Goal: Task Accomplishment & Management: Use online tool/utility

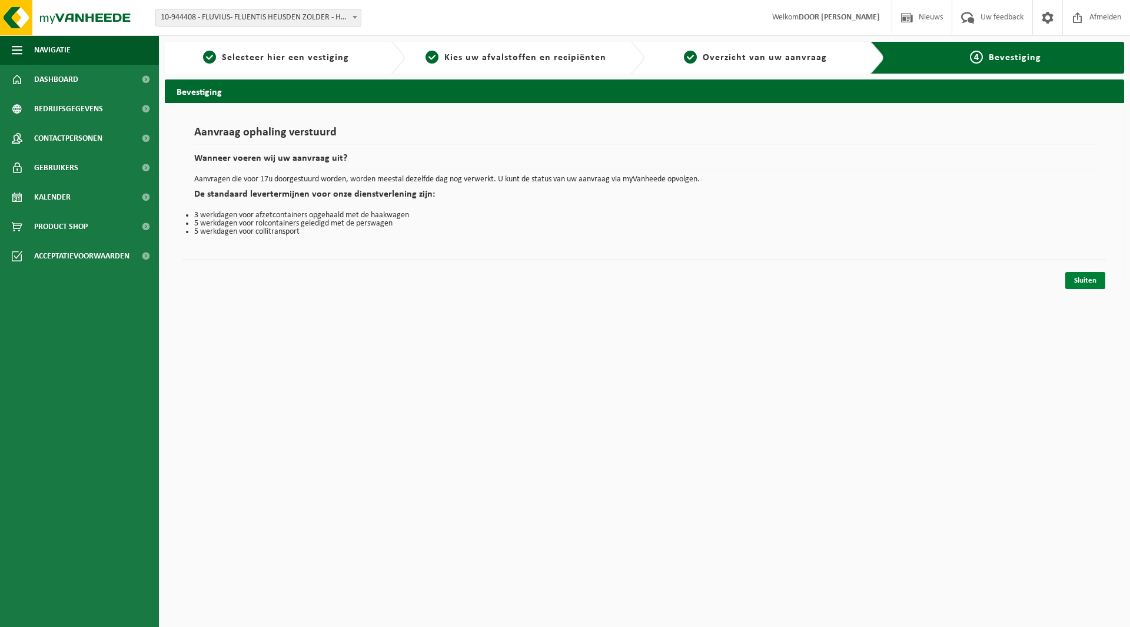
click at [1095, 287] on link "Sluiten" at bounding box center [1085, 280] width 40 height 17
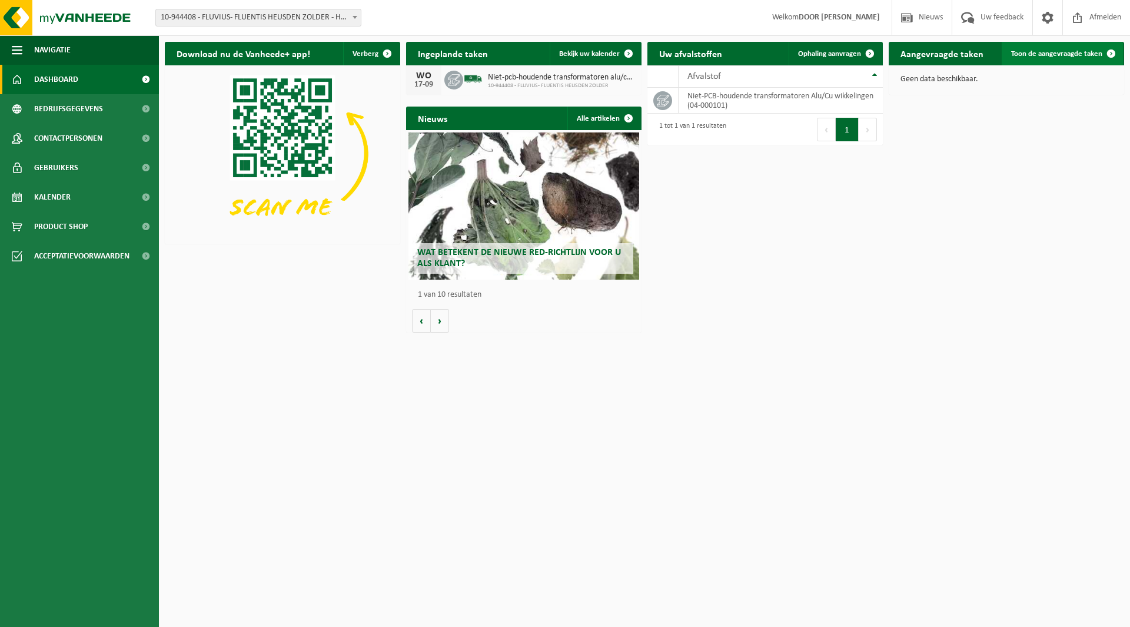
click at [1048, 55] on span "Toon de aangevraagde taken" at bounding box center [1056, 54] width 91 height 8
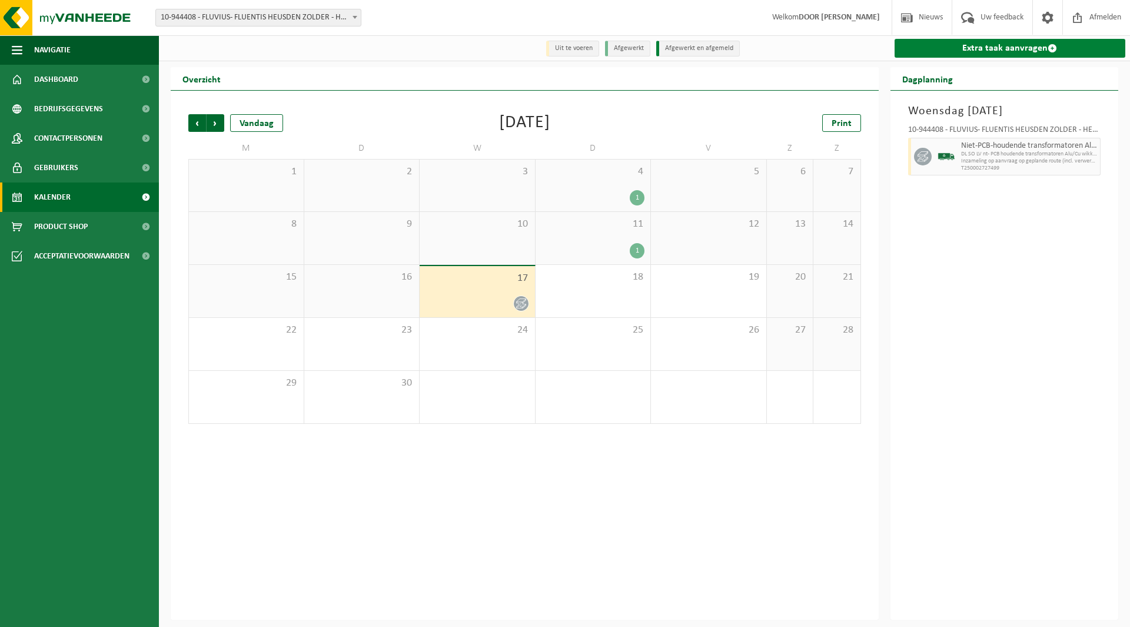
click at [982, 51] on link "Extra taak aanvragen" at bounding box center [1010, 48] width 231 height 19
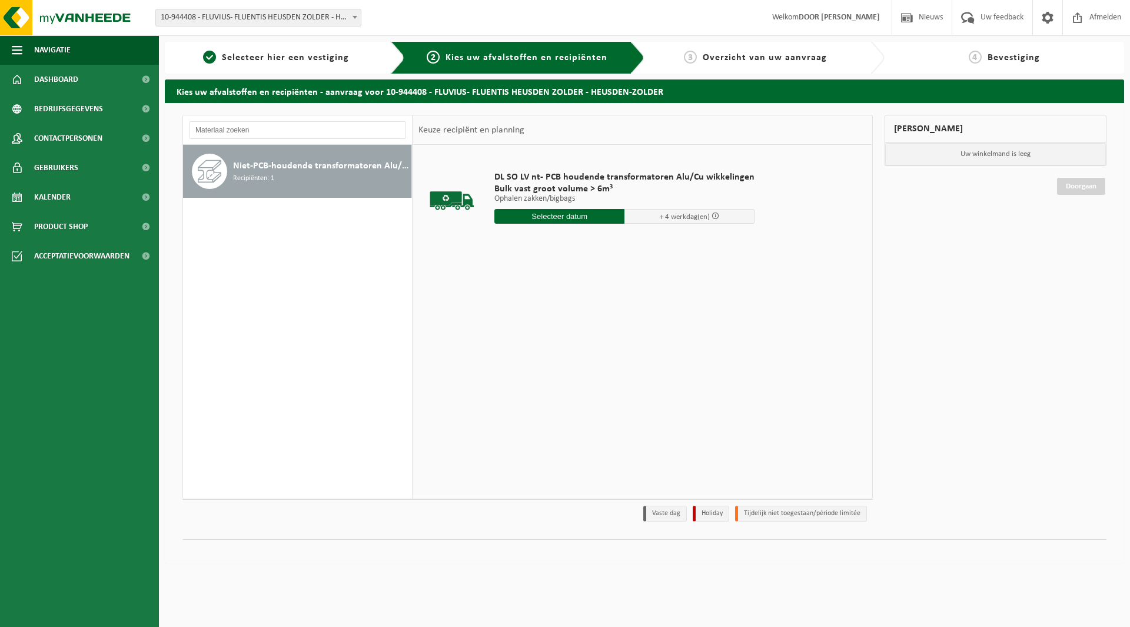
click at [517, 215] on input "text" at bounding box center [559, 216] width 130 height 15
click at [560, 318] on div "18" at bounding box center [567, 320] width 21 height 19
type input "Van 2025-09-18"
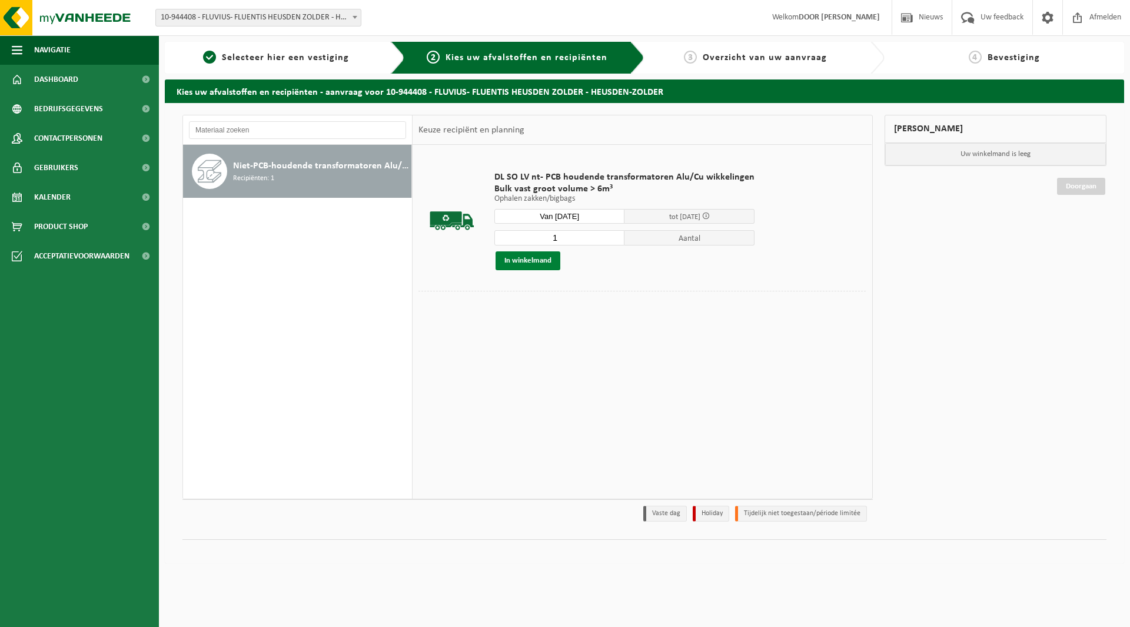
click at [522, 265] on button "In winkelmand" at bounding box center [528, 260] width 65 height 19
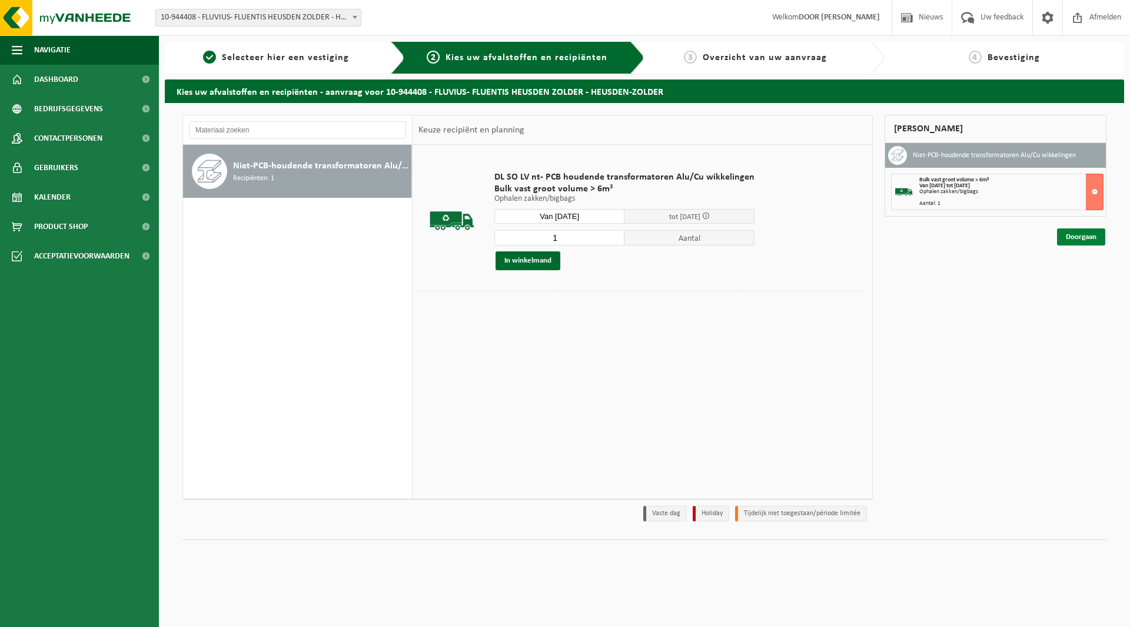
click at [1072, 241] on link "Doorgaan" at bounding box center [1081, 236] width 48 height 17
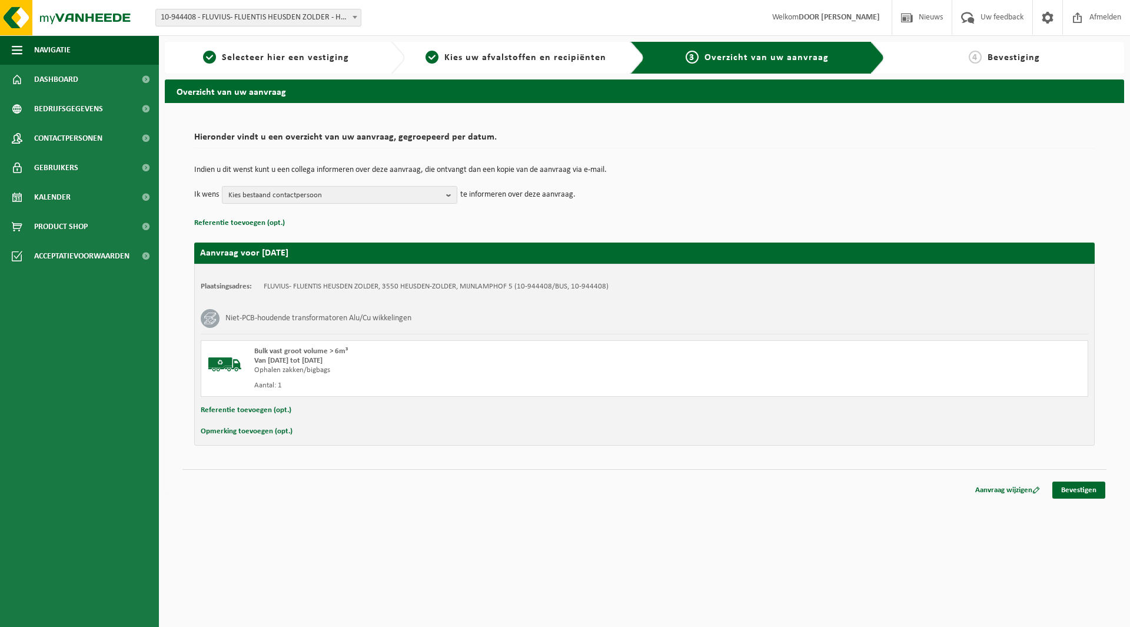
click at [265, 410] on button "Referentie toevoegen (opt.)" at bounding box center [246, 410] width 91 height 15
click at [298, 411] on input "text" at bounding box center [667, 412] width 818 height 18
click at [323, 416] on input "text" at bounding box center [667, 412] width 818 height 18
type input "609691; 315kVA; 29TF10247-6; REEDS IN PULLE"
click at [392, 433] on div "Opmerking toevoegen (opt.)" at bounding box center [645, 433] width 888 height 15
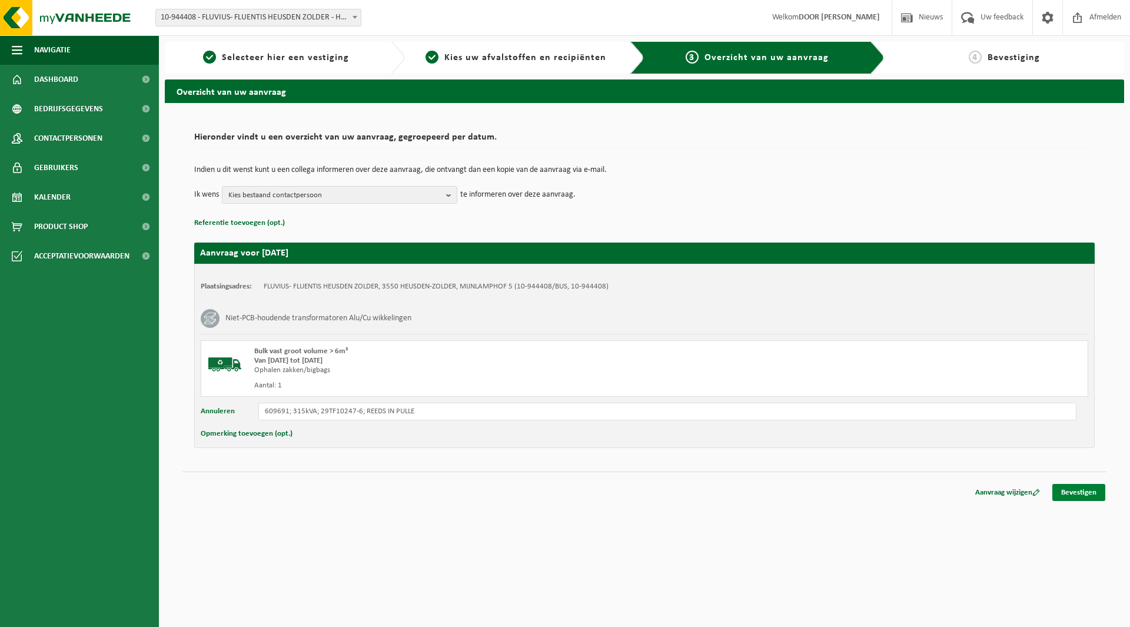
click at [1082, 494] on link "Bevestigen" at bounding box center [1078, 492] width 53 height 17
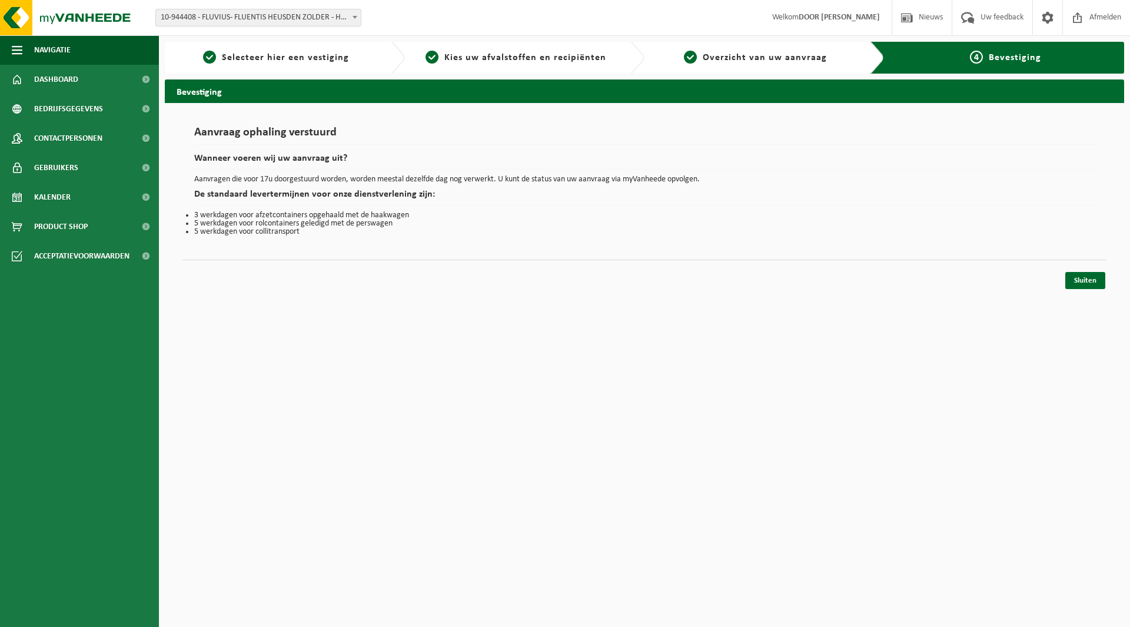
click at [929, 283] on div "Aanvraag ophaling verstuurd Wanneer voeren wij uw aanvraag uit? Aanvragen die v…" at bounding box center [644, 193] width 959 height 181
click at [1071, 281] on link "Sluiten" at bounding box center [1085, 280] width 40 height 17
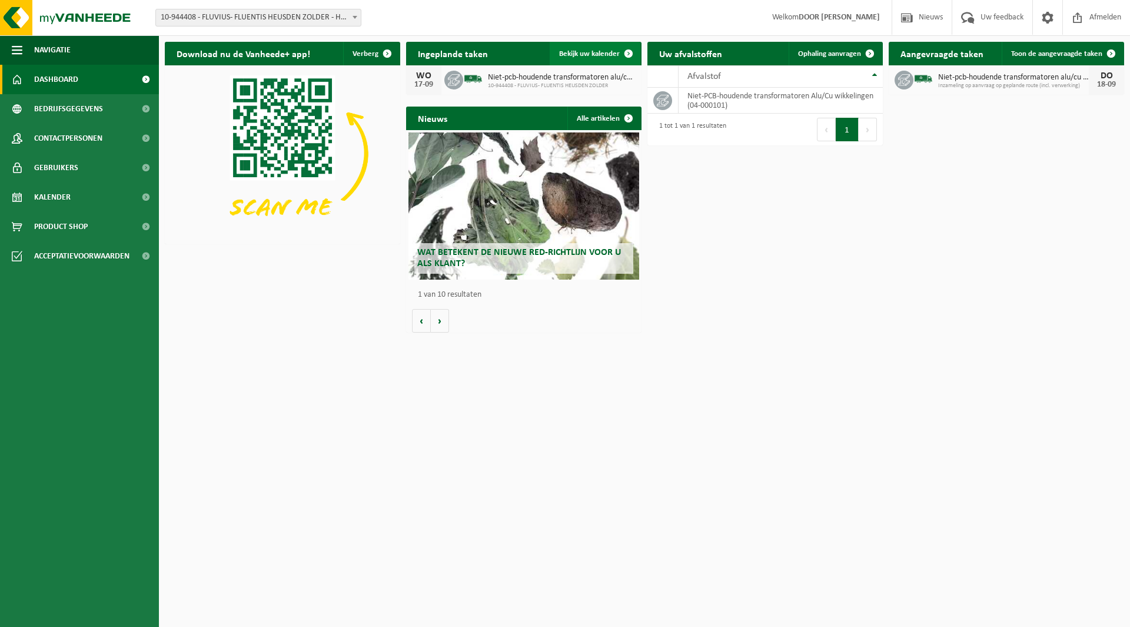
click at [606, 51] on span "Bekijk uw kalender" at bounding box center [589, 54] width 61 height 8
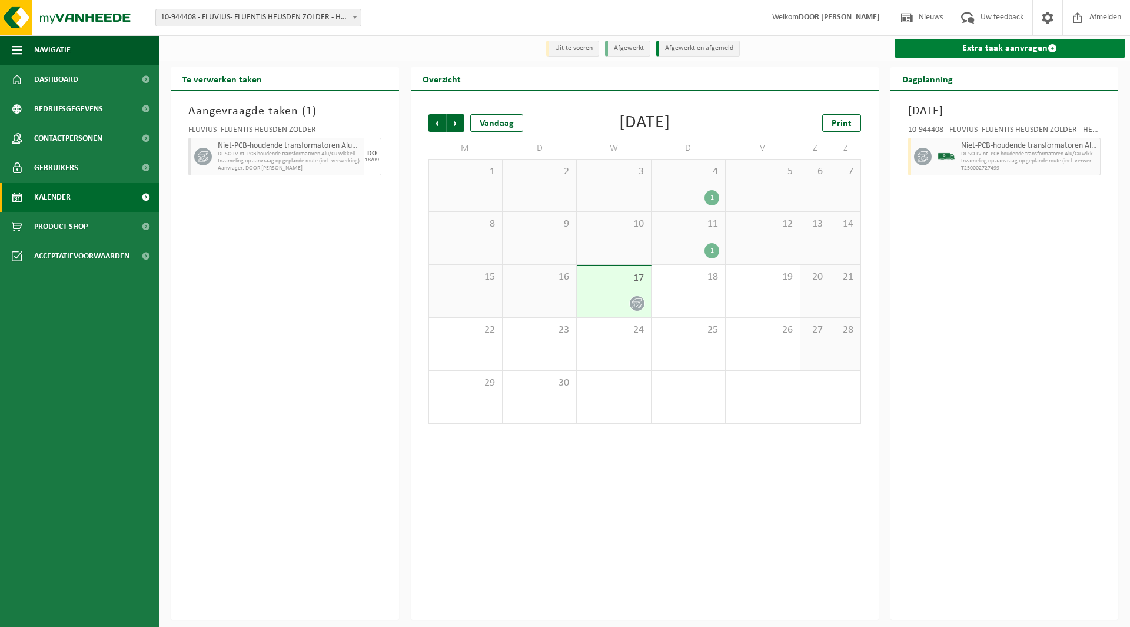
click at [988, 46] on link "Extra taak aanvragen" at bounding box center [1010, 48] width 231 height 19
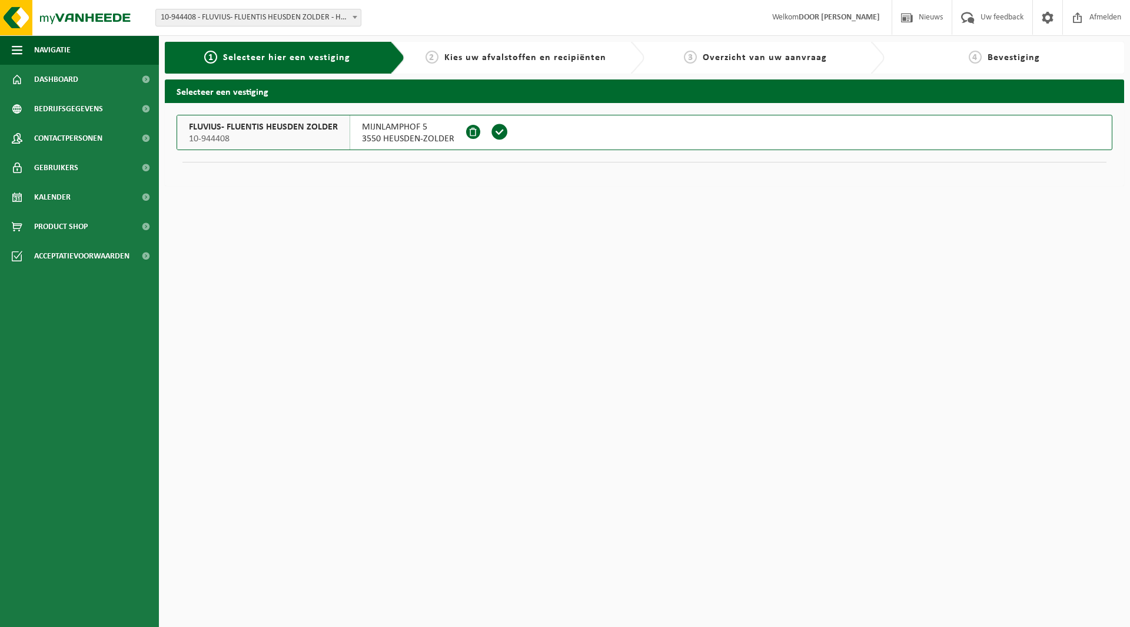
click at [491, 132] on span at bounding box center [500, 132] width 18 height 18
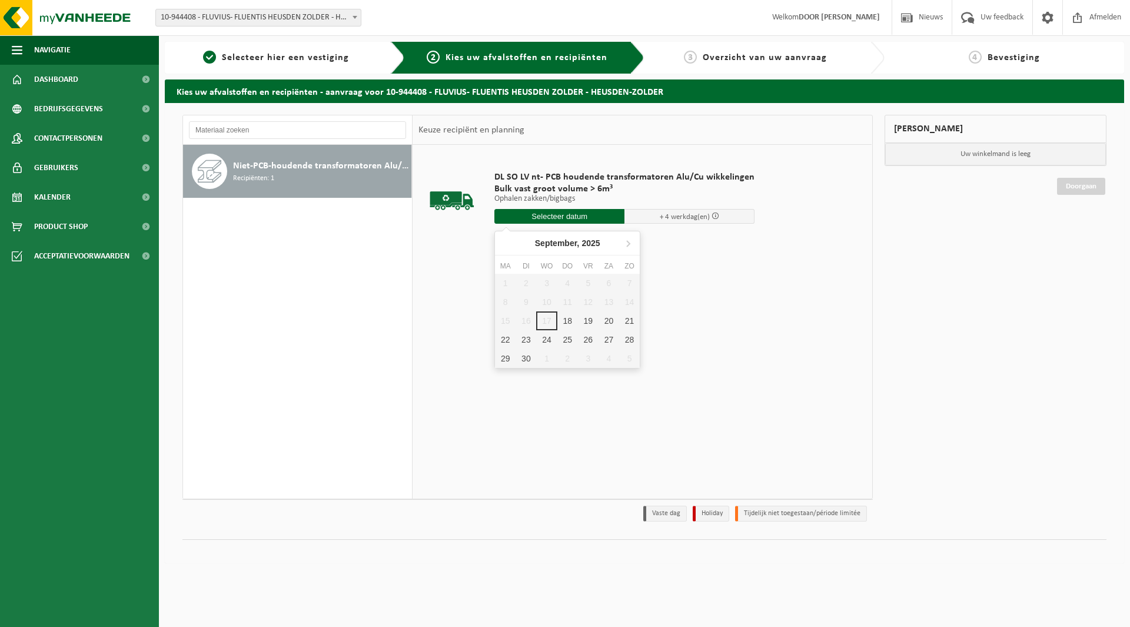
click at [517, 215] on input "text" at bounding box center [559, 216] width 130 height 15
click at [566, 323] on div "18" at bounding box center [567, 320] width 21 height 19
type input "Van 2025-09-18"
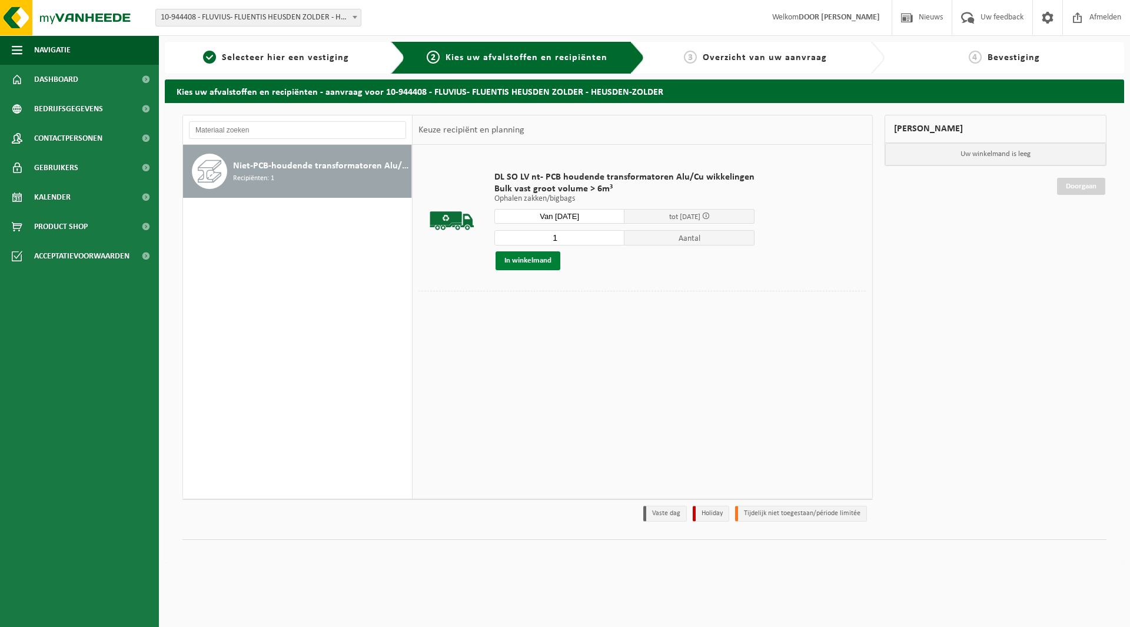
click at [541, 261] on button "In winkelmand" at bounding box center [528, 260] width 65 height 19
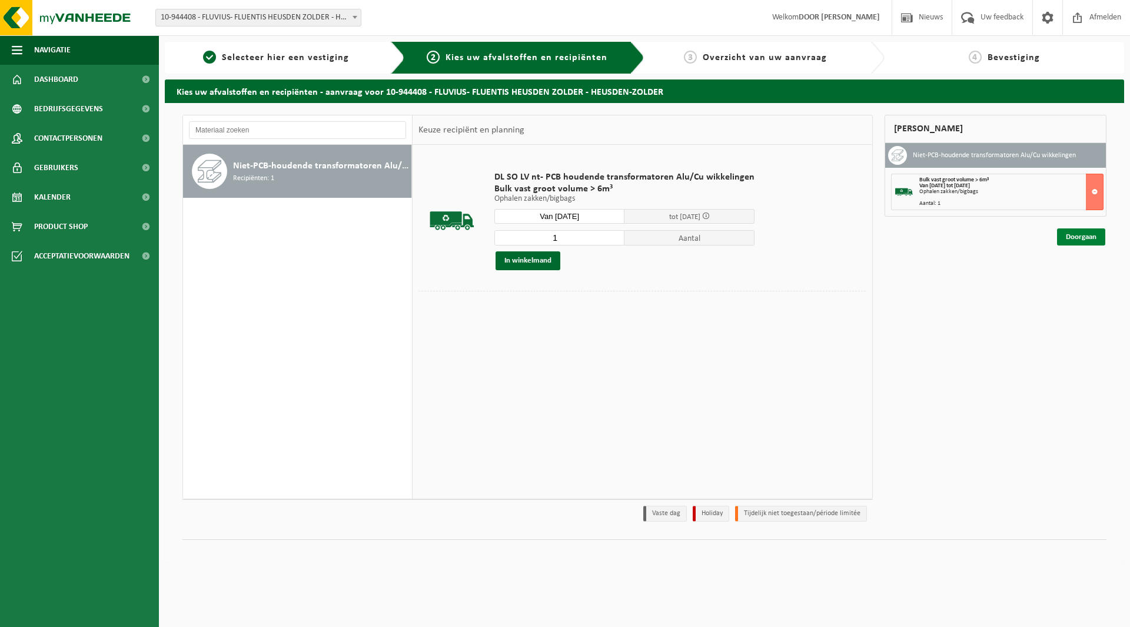
click at [1079, 240] on link "Doorgaan" at bounding box center [1081, 236] width 48 height 17
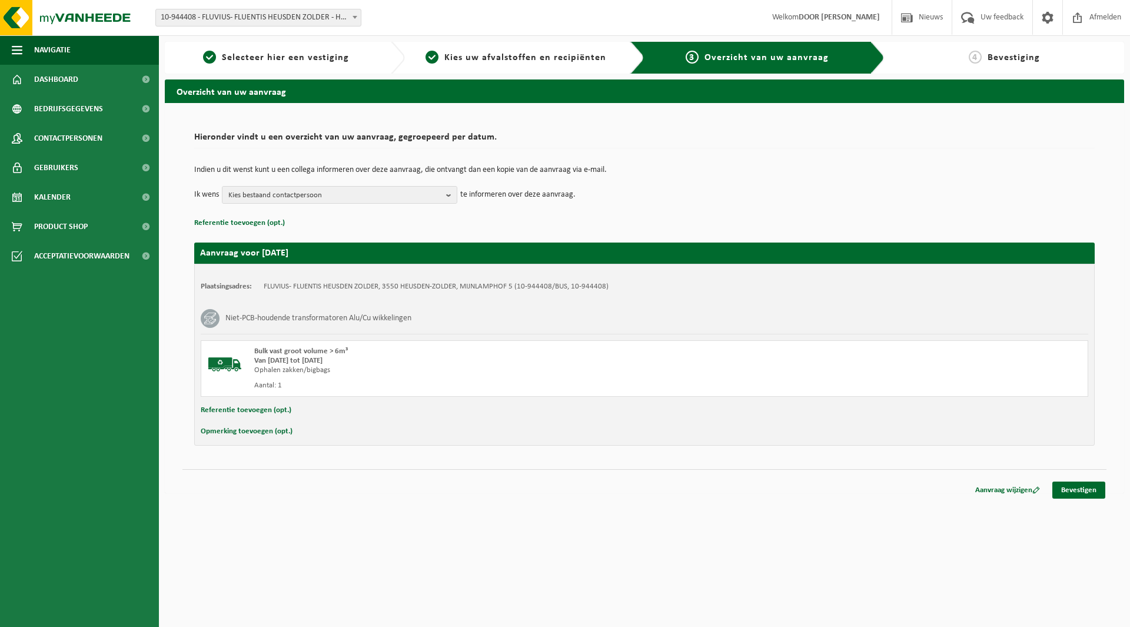
click at [266, 408] on button "Referentie toevoegen (opt.)" at bounding box center [246, 410] width 91 height 15
click at [329, 407] on input "text" at bounding box center [667, 412] width 818 height 18
click at [326, 410] on input "text" at bounding box center [667, 412] width 818 height 18
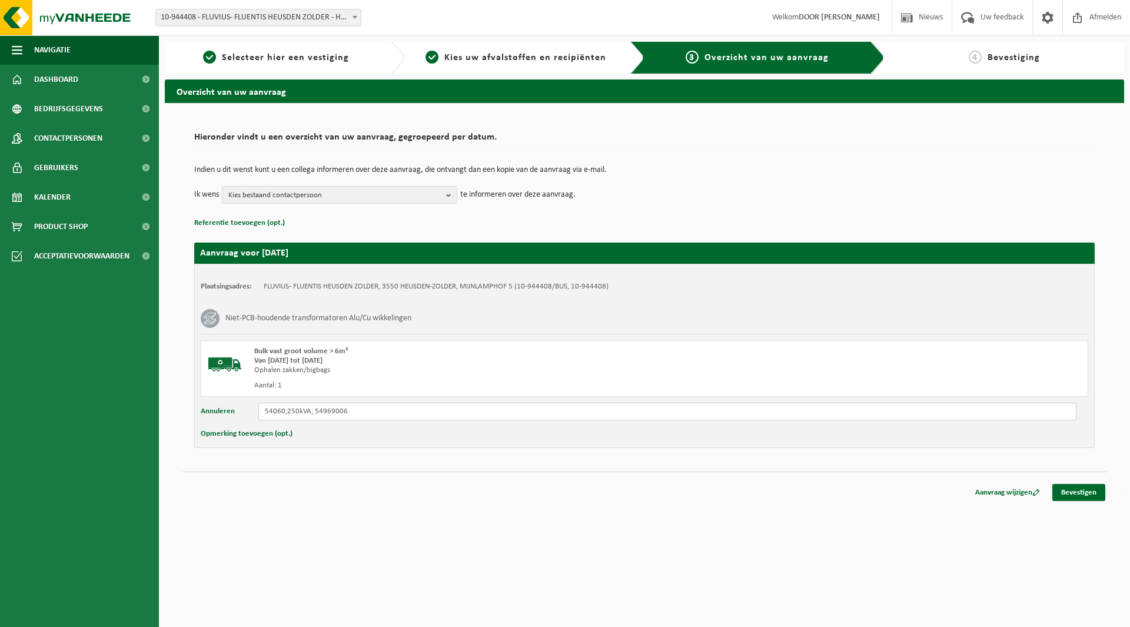
type input "54060;250kVA; 54969006"
click at [415, 437] on div "Opmerking toevoegen (opt.)" at bounding box center [645, 433] width 888 height 15
click at [1091, 492] on link "Bevestigen" at bounding box center [1078, 492] width 53 height 17
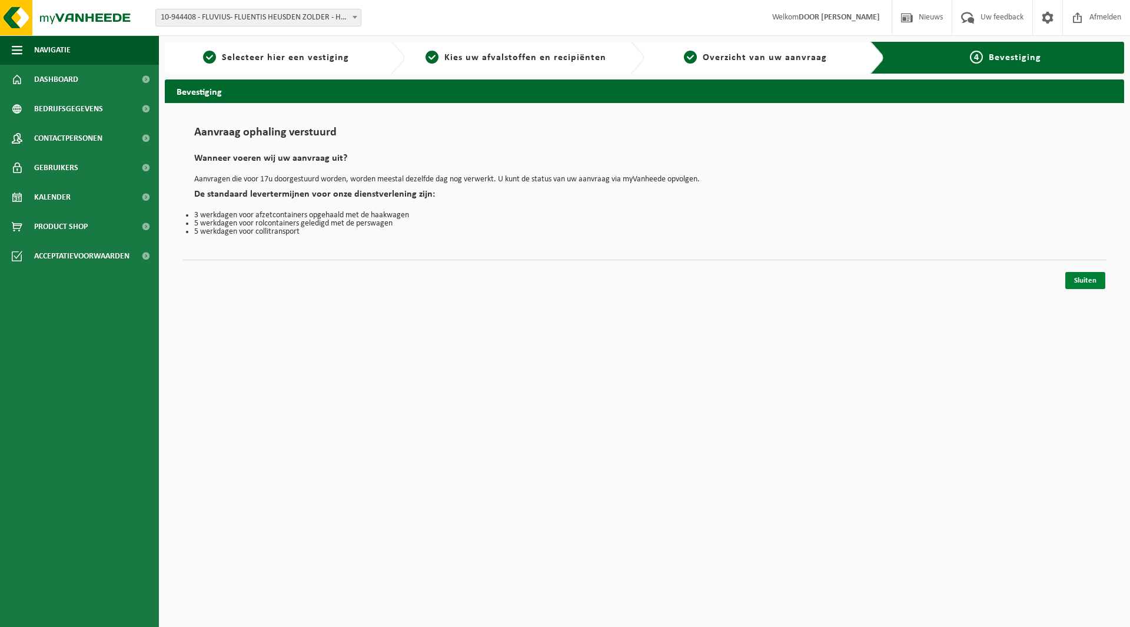
click at [1080, 284] on link "Sluiten" at bounding box center [1085, 280] width 40 height 17
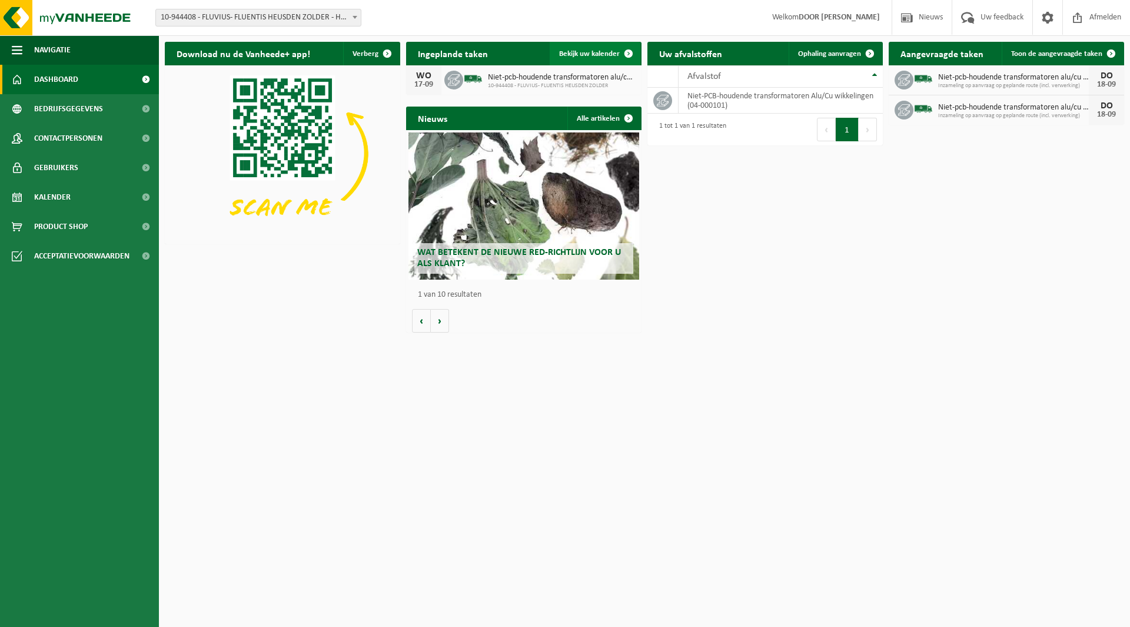
click at [601, 55] on span "Bekijk uw kalender" at bounding box center [589, 54] width 61 height 8
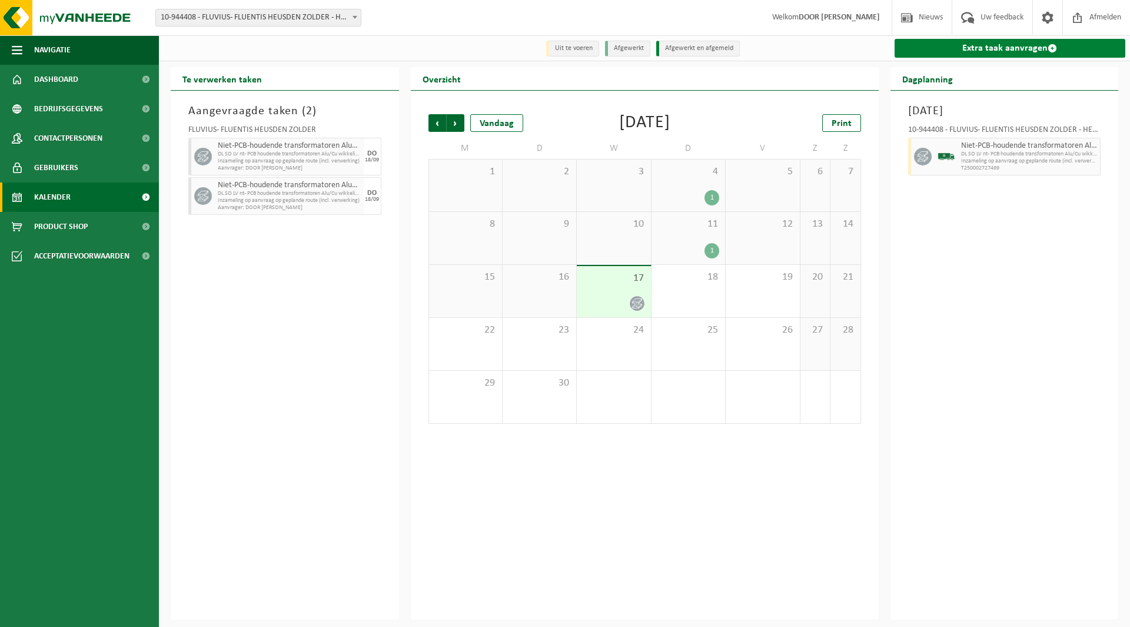
click at [1036, 54] on link "Extra taak aanvragen" at bounding box center [1010, 48] width 231 height 19
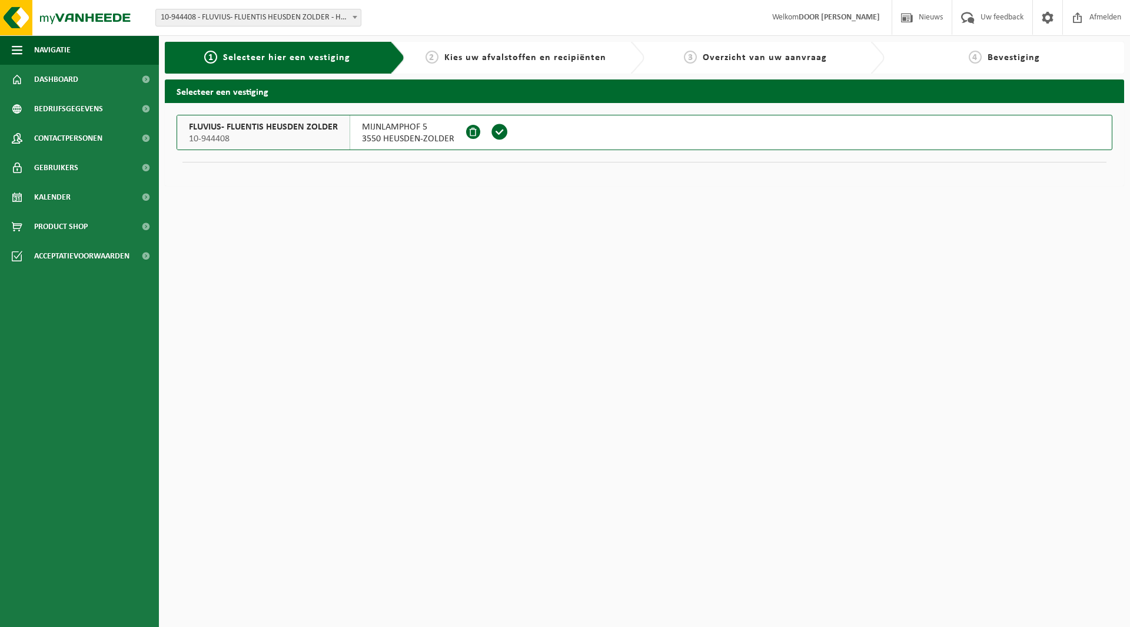
click at [500, 130] on span at bounding box center [500, 132] width 18 height 18
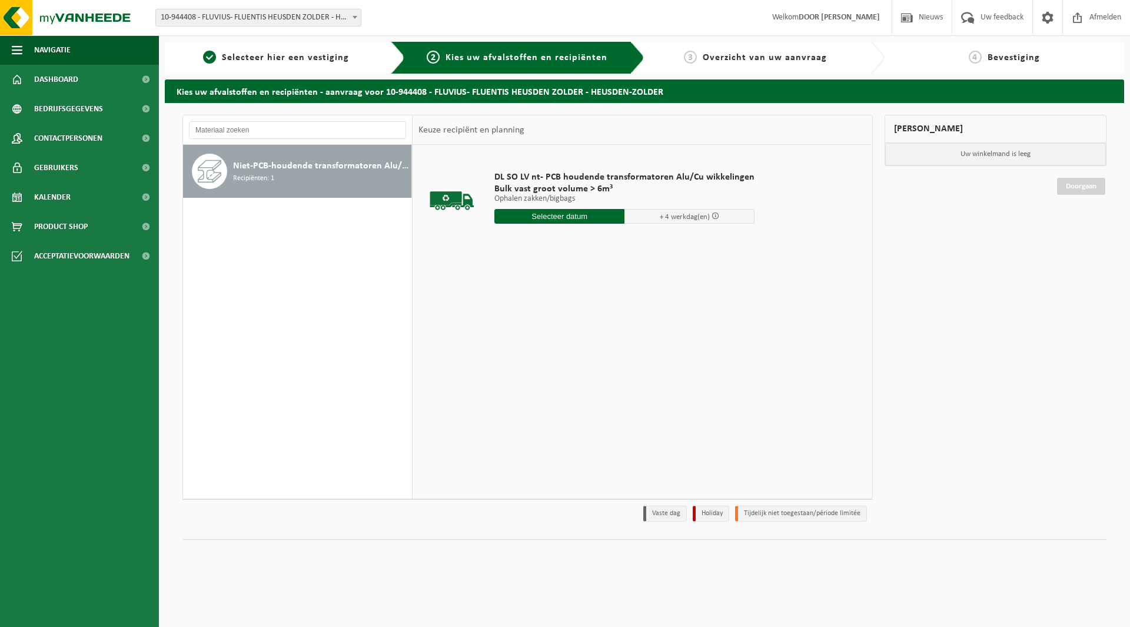
click at [557, 216] on input "text" at bounding box center [559, 216] width 130 height 15
click at [567, 323] on div "18" at bounding box center [567, 320] width 21 height 19
type input "Van 2025-09-18"
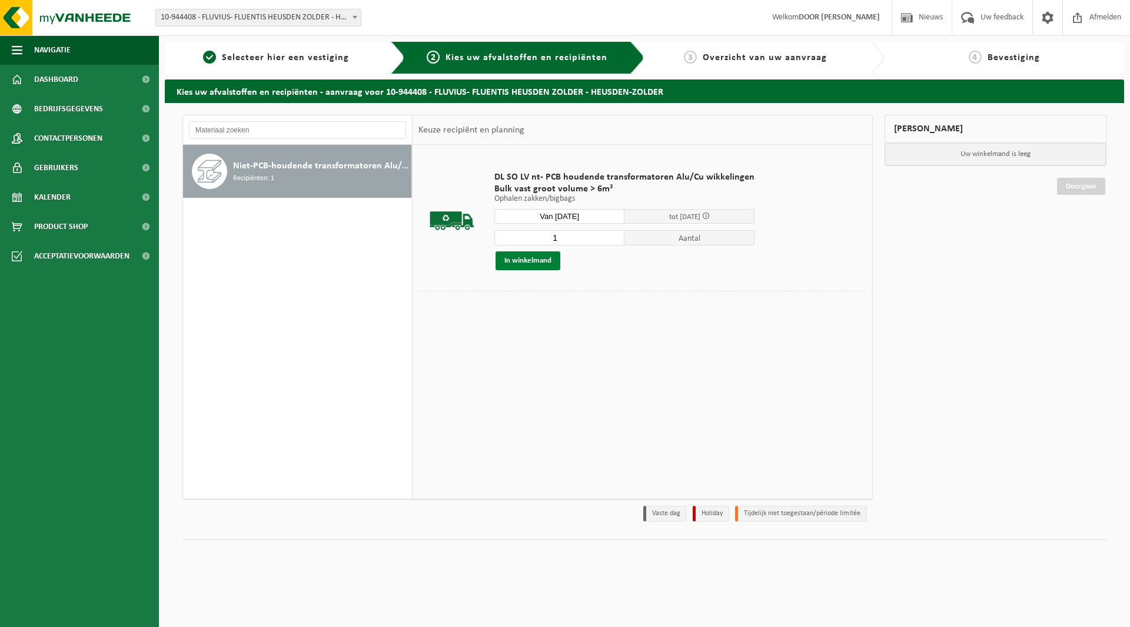
click at [544, 264] on button "In winkelmand" at bounding box center [528, 260] width 65 height 19
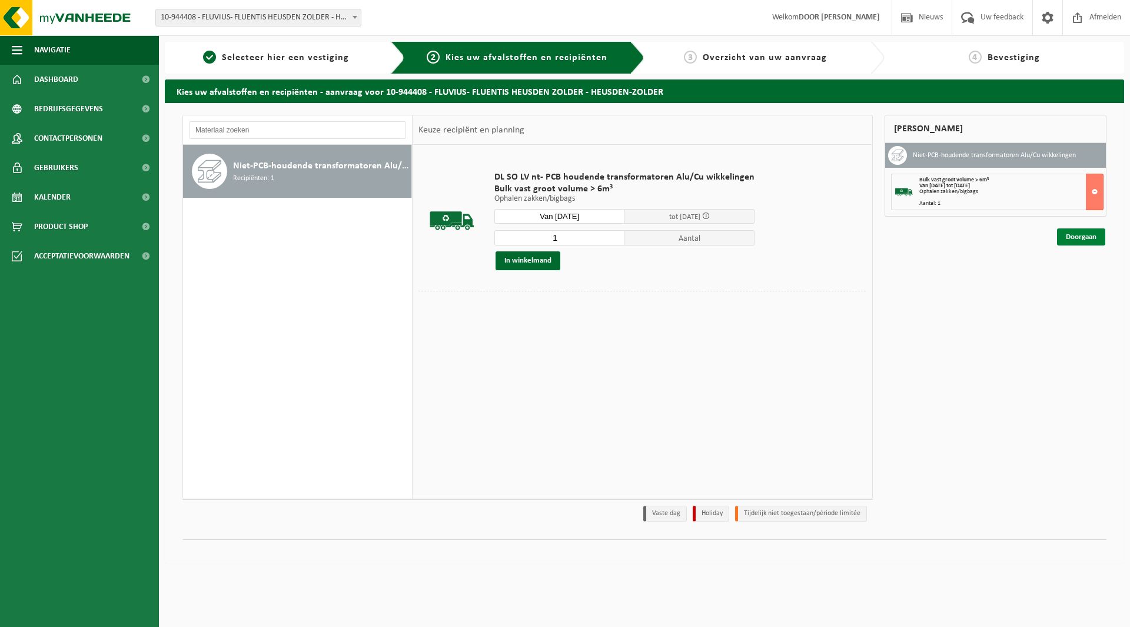
click at [1079, 242] on link "Doorgaan" at bounding box center [1081, 236] width 48 height 17
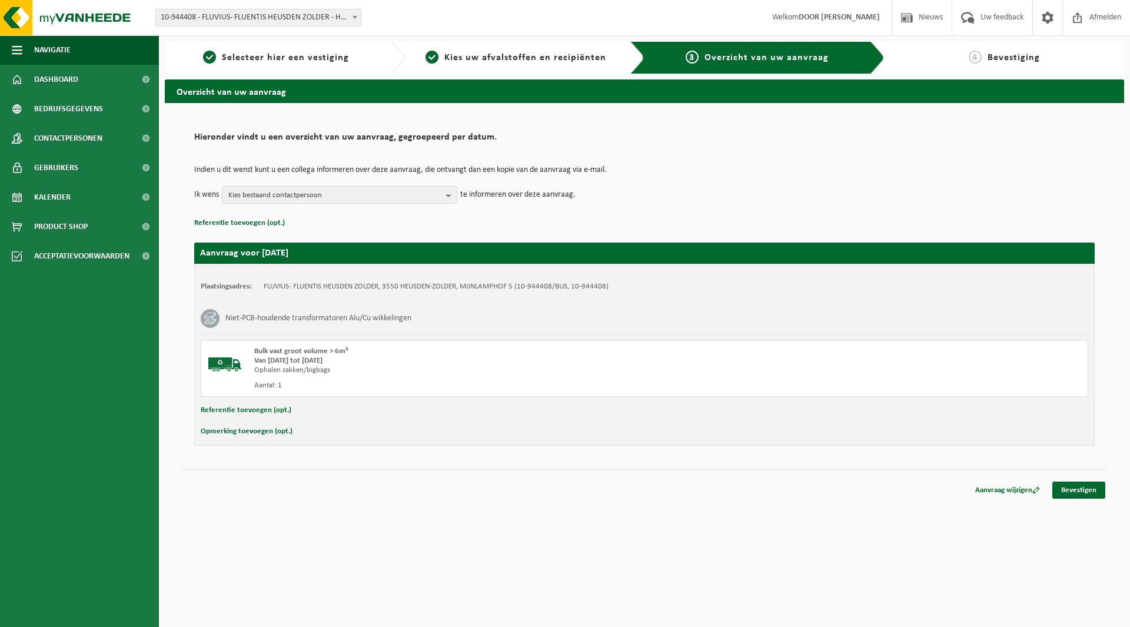
click at [254, 411] on button "Referentie toevoegen (opt.)" at bounding box center [246, 410] width 91 height 15
click at [283, 416] on input "text" at bounding box center [667, 412] width 818 height 18
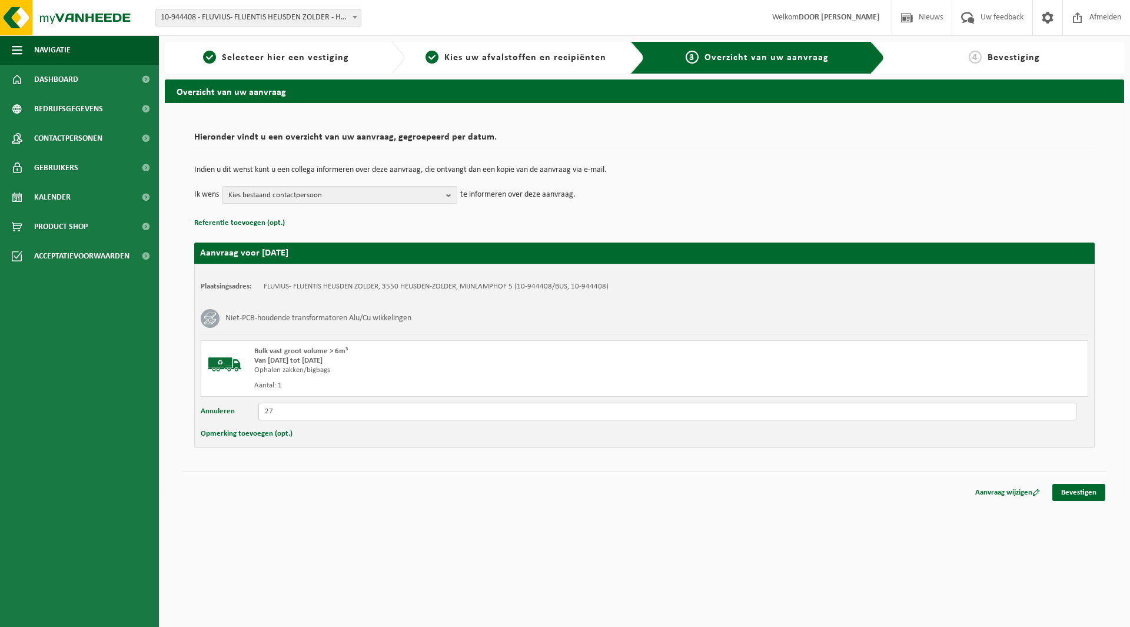
type input "2"
click at [368, 413] on input "18674;250kVA; 27092/3" at bounding box center [667, 412] width 818 height 18
type input "18674;250kVA; 27092/3"
click at [1068, 489] on link "Bevestigen" at bounding box center [1078, 492] width 53 height 17
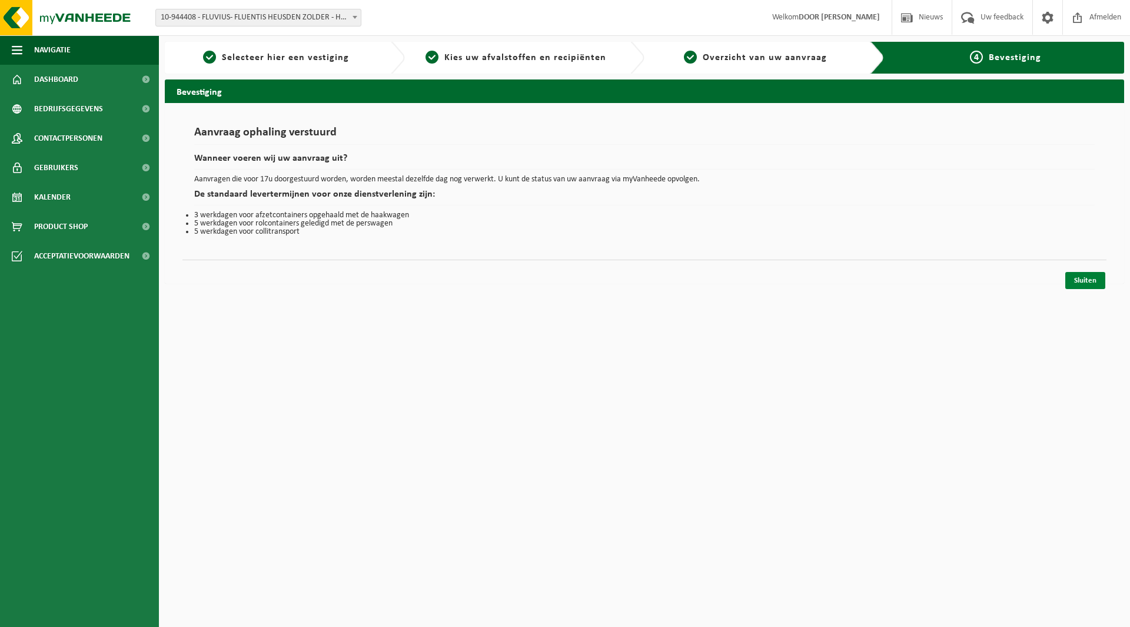
click at [1076, 277] on link "Sluiten" at bounding box center [1085, 280] width 40 height 17
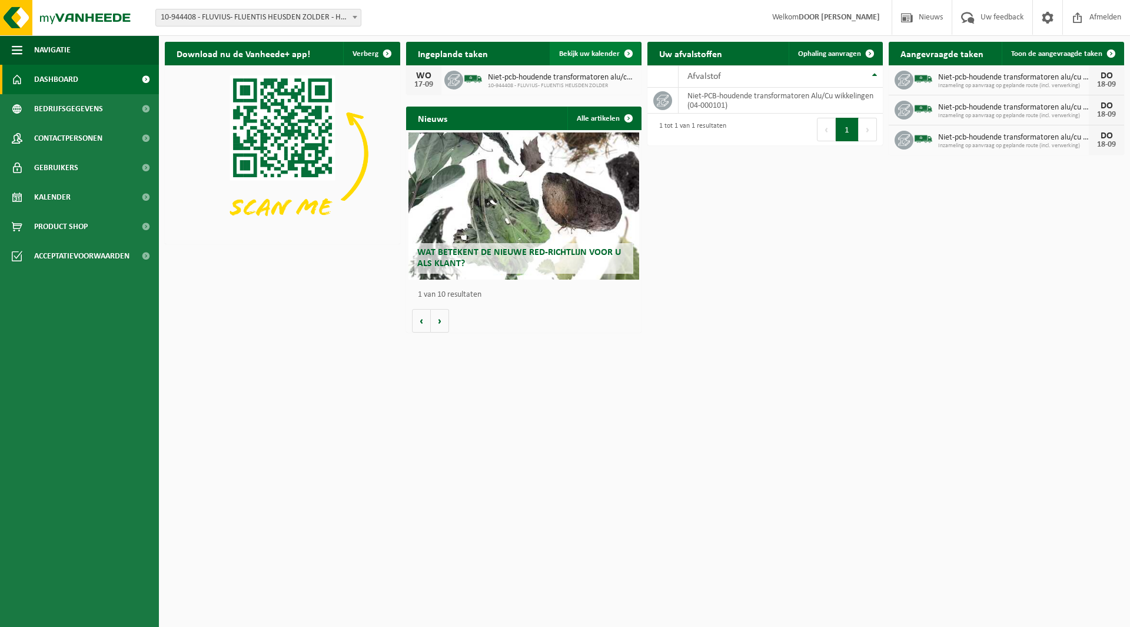
click at [571, 58] on link "Bekijk uw kalender" at bounding box center [595, 54] width 91 height 24
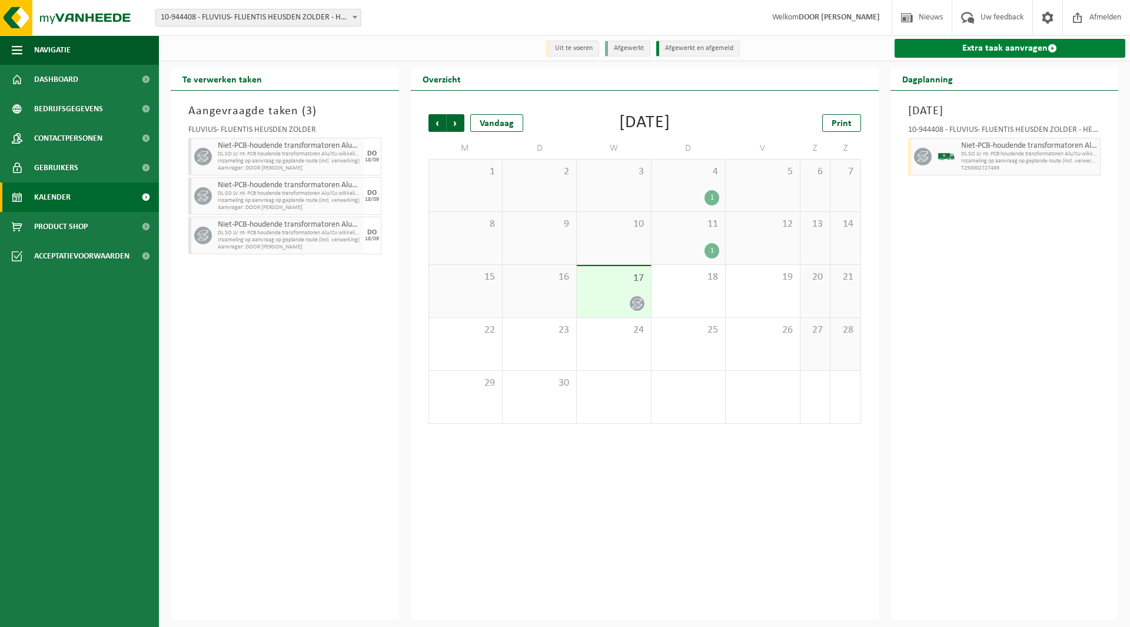
click at [1006, 50] on link "Extra taak aanvragen" at bounding box center [1010, 48] width 231 height 19
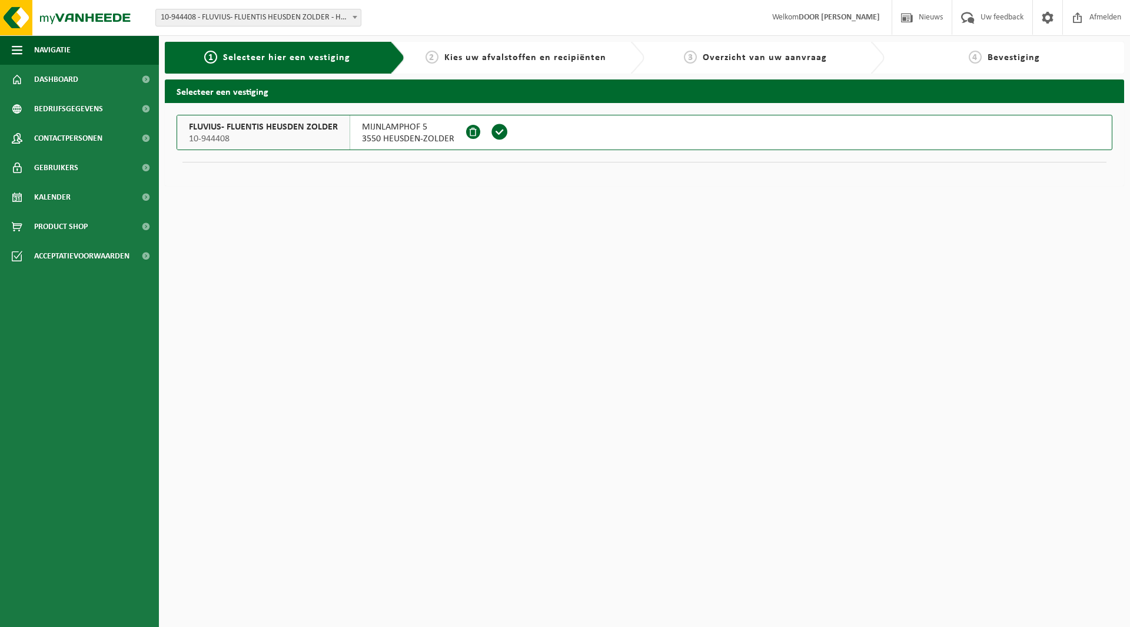
click at [501, 132] on span at bounding box center [500, 132] width 18 height 18
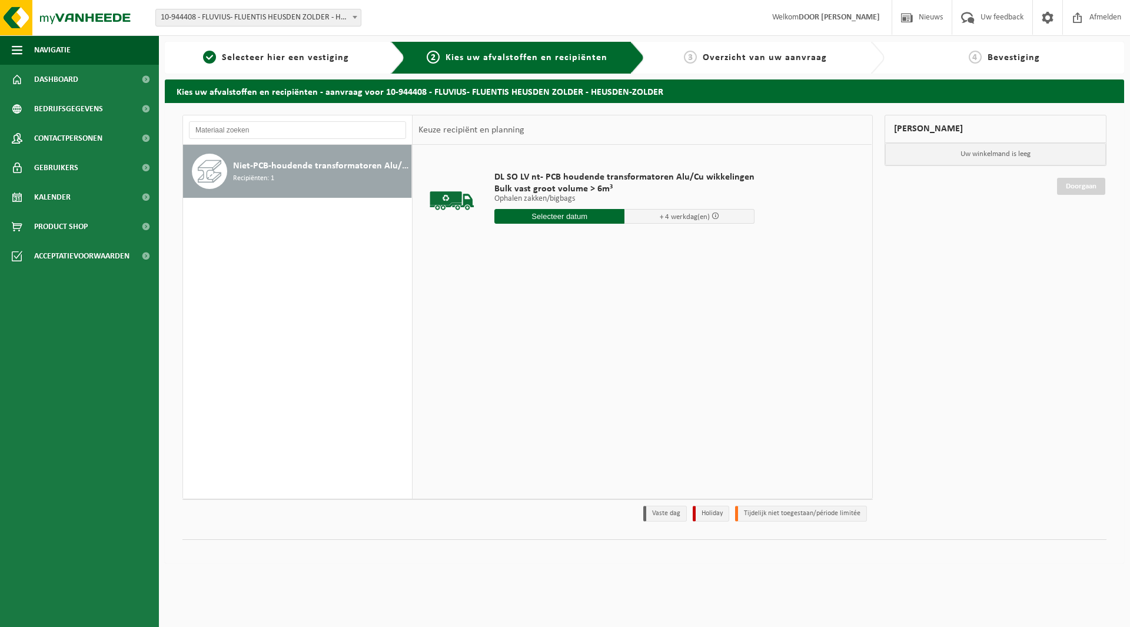
click at [533, 210] on input "text" at bounding box center [559, 216] width 130 height 15
click at [560, 319] on div "18" at bounding box center [567, 320] width 21 height 19
type input "Van [DATE]"
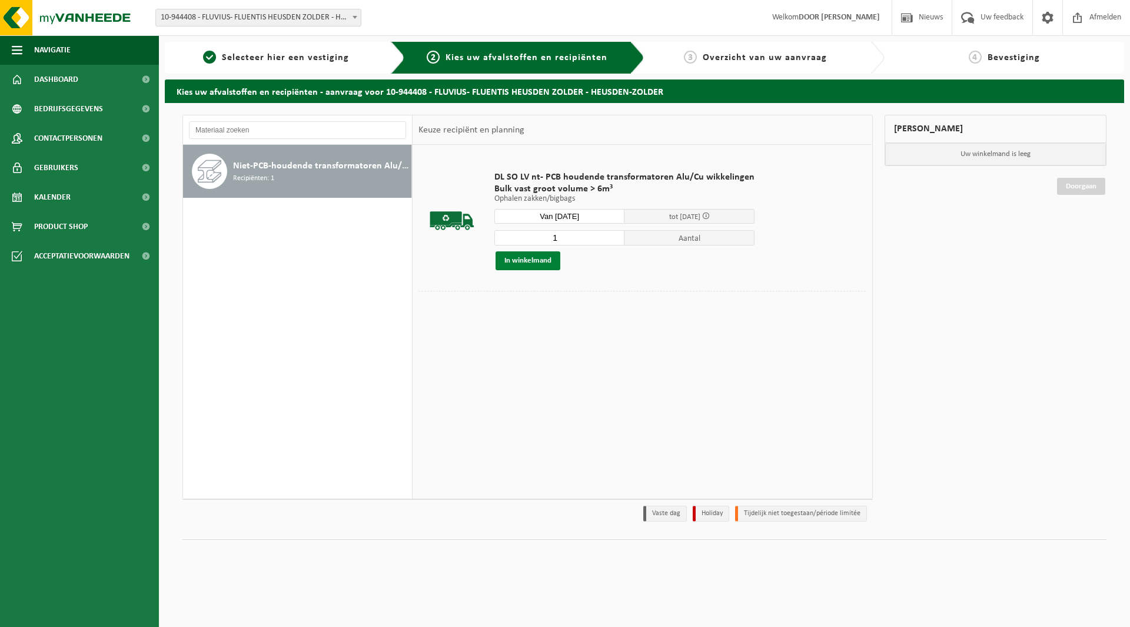
click at [513, 259] on button "In winkelmand" at bounding box center [528, 260] width 65 height 19
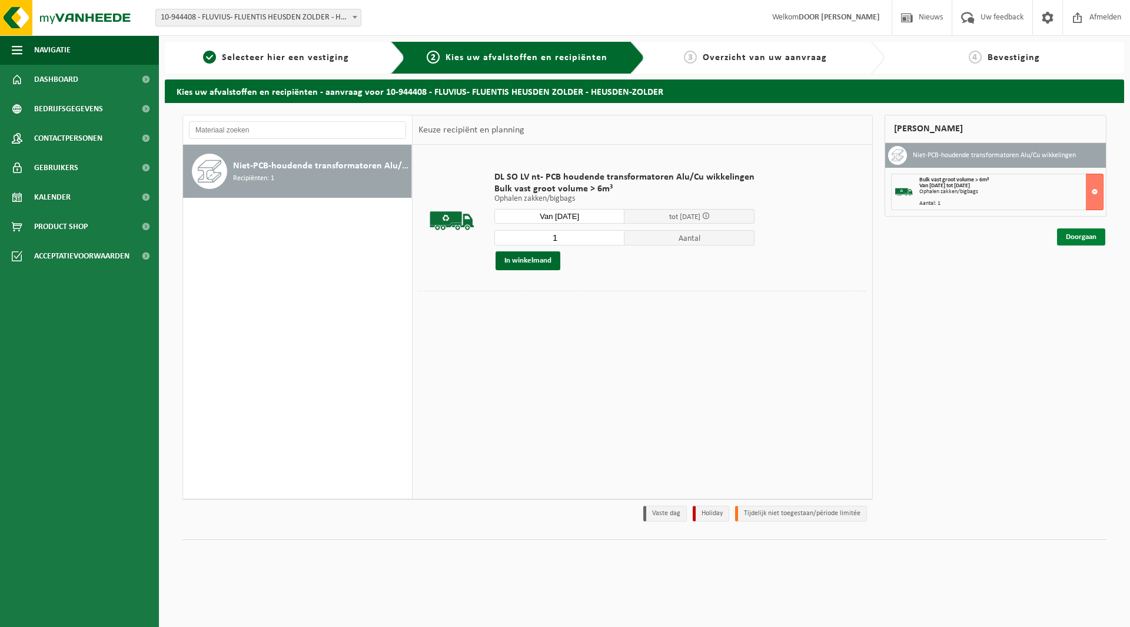
click at [1095, 237] on link "Doorgaan" at bounding box center [1081, 236] width 48 height 17
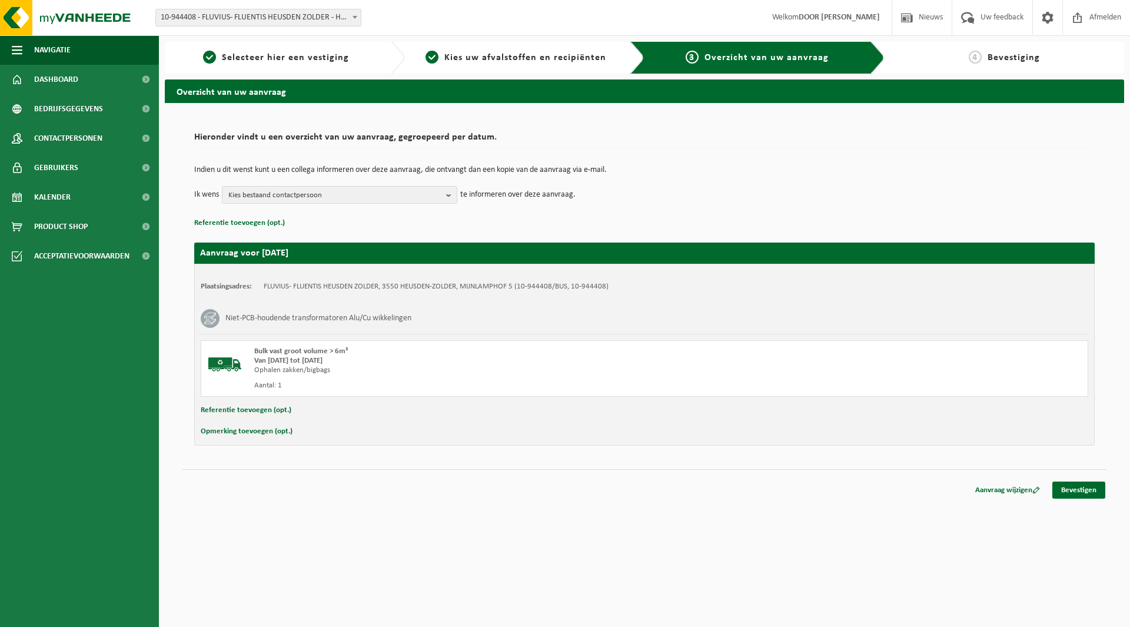
click at [245, 411] on button "Referentie toevoegen (opt.)" at bounding box center [246, 410] width 91 height 15
click at [291, 410] on input "text" at bounding box center [667, 412] width 818 height 18
type input "9425;160kVA;41/1EG25196-04"
click at [365, 430] on div "Opmerking toevoegen (opt.)" at bounding box center [645, 433] width 888 height 15
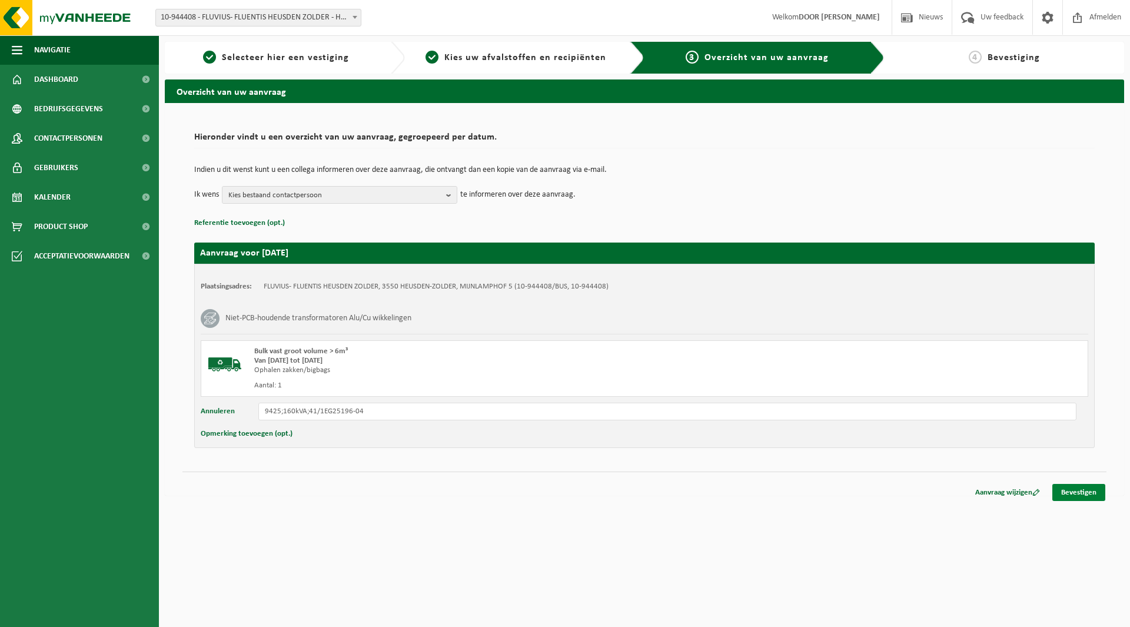
click at [1079, 491] on link "Bevestigen" at bounding box center [1078, 492] width 53 height 17
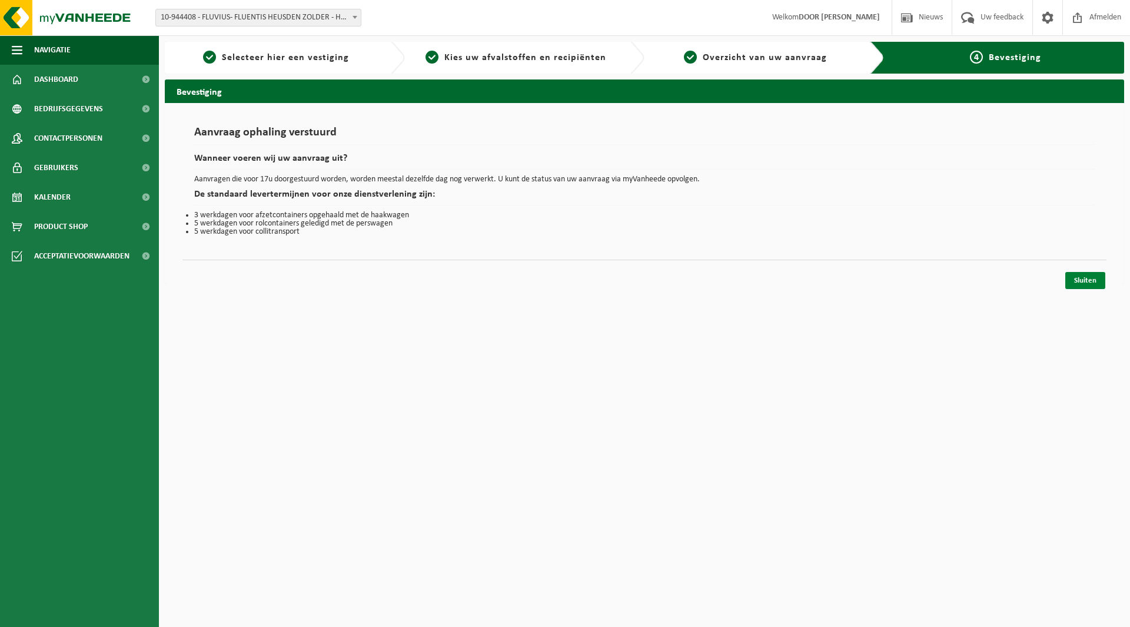
click at [1095, 282] on link "Sluiten" at bounding box center [1085, 280] width 40 height 17
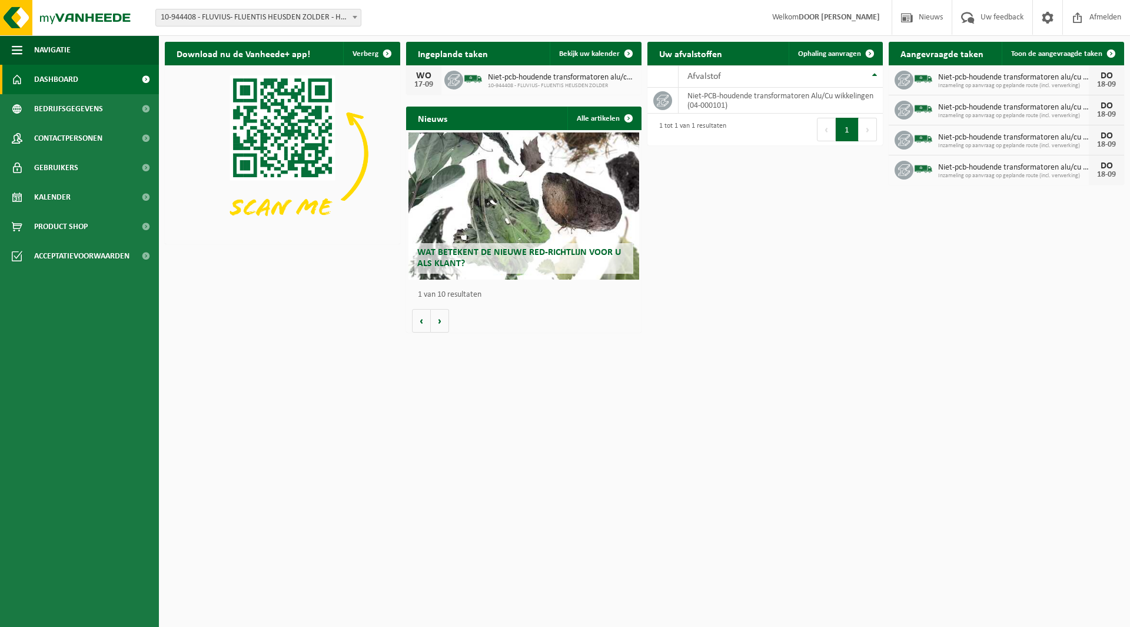
click at [1051, 85] on span "Inzameling op aanvraag op geplande route (incl. verwerking)" at bounding box center [1013, 85] width 151 height 7
click at [613, 56] on span "Bekijk uw kalender" at bounding box center [589, 54] width 61 height 8
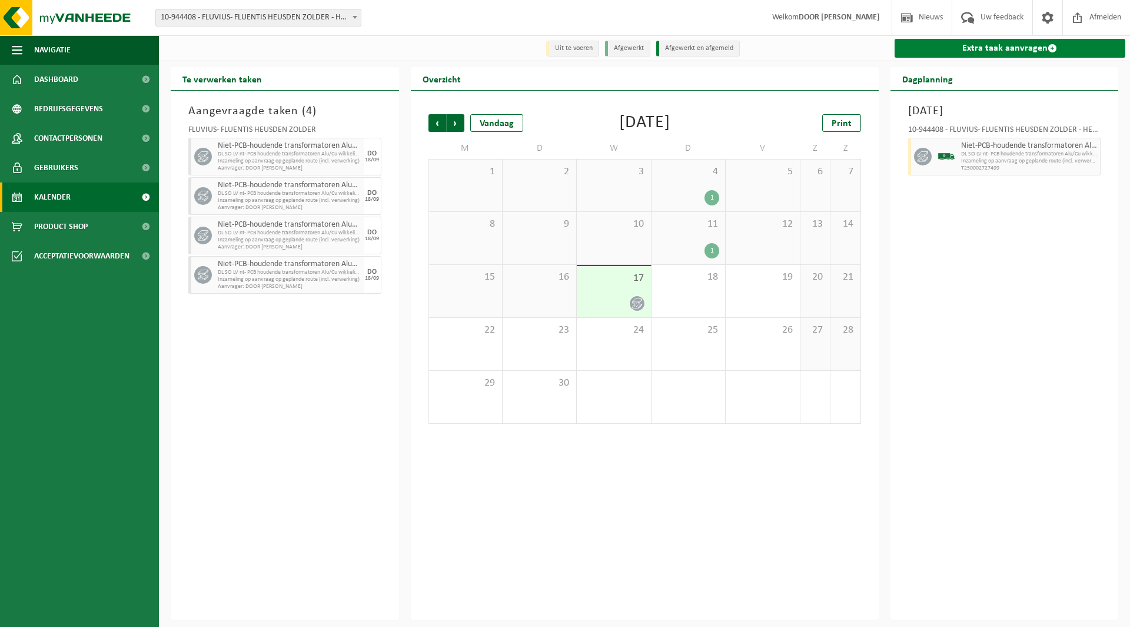
click at [1017, 48] on link "Extra taak aanvragen" at bounding box center [1010, 48] width 231 height 19
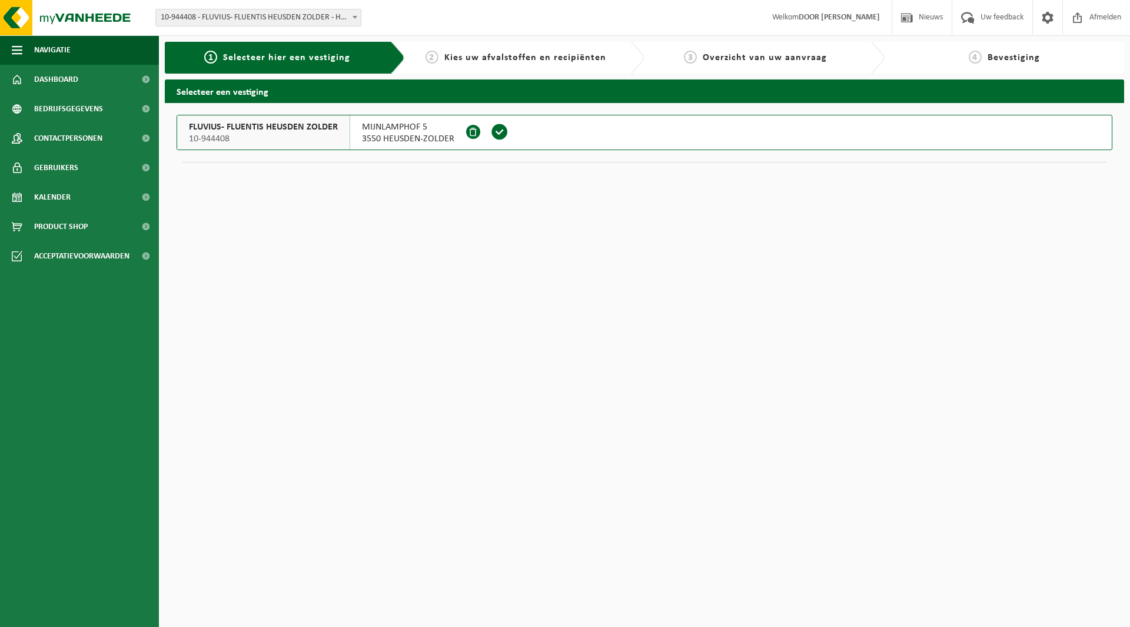
click at [494, 135] on span at bounding box center [500, 132] width 18 height 18
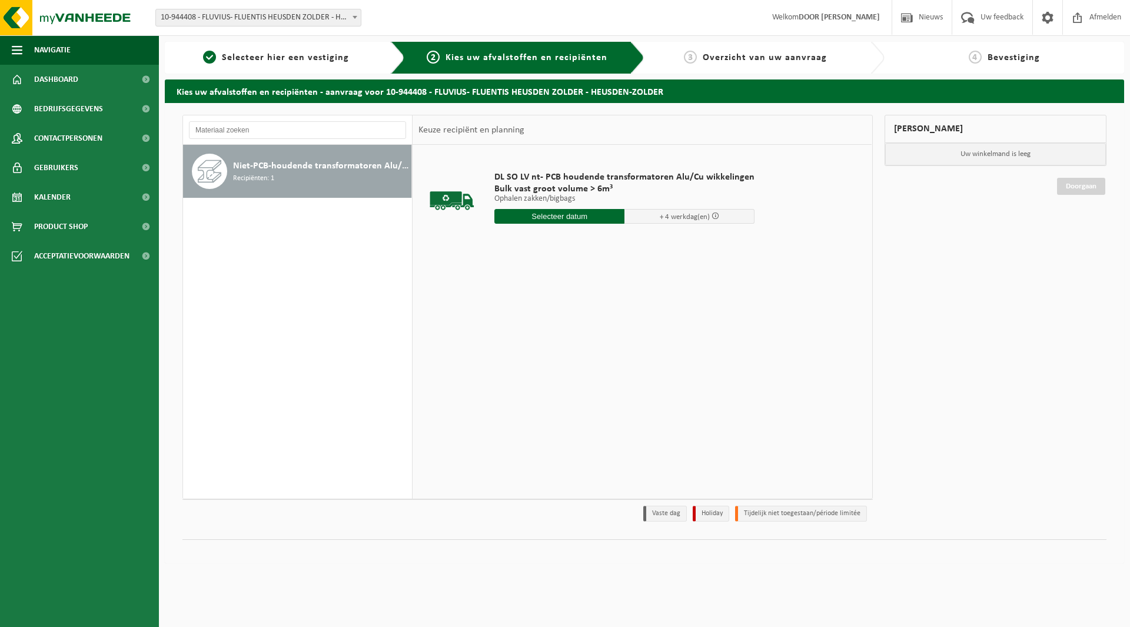
click at [538, 218] on input "text" at bounding box center [559, 216] width 130 height 15
click at [589, 321] on div "19" at bounding box center [588, 320] width 21 height 19
type input "Van 2025-09-19"
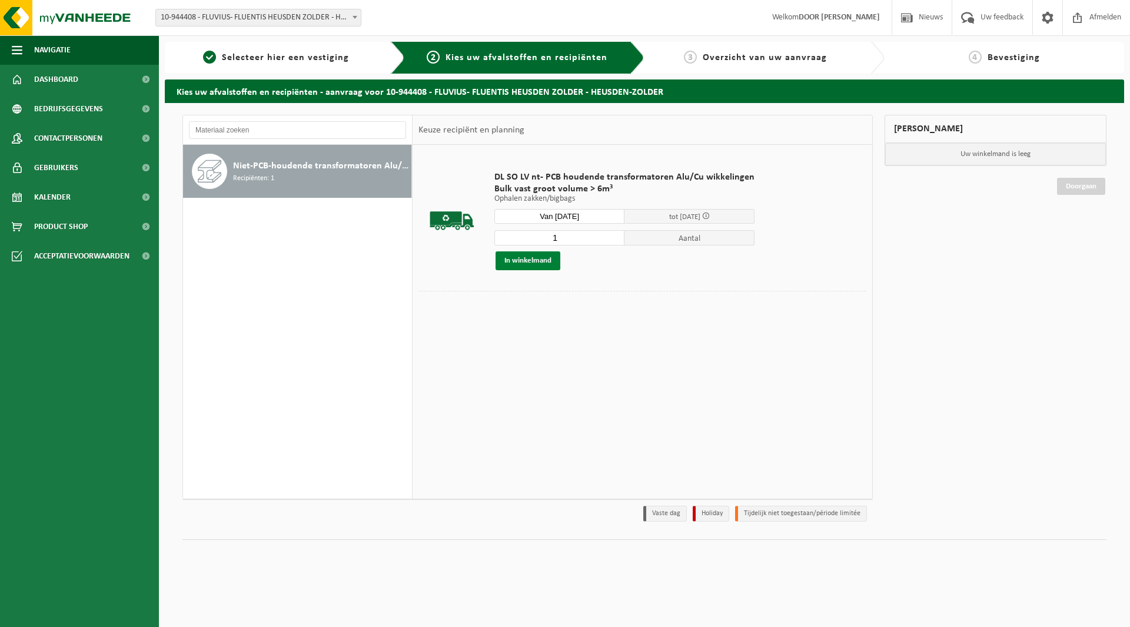
click at [536, 254] on button "In winkelmand" at bounding box center [528, 260] width 65 height 19
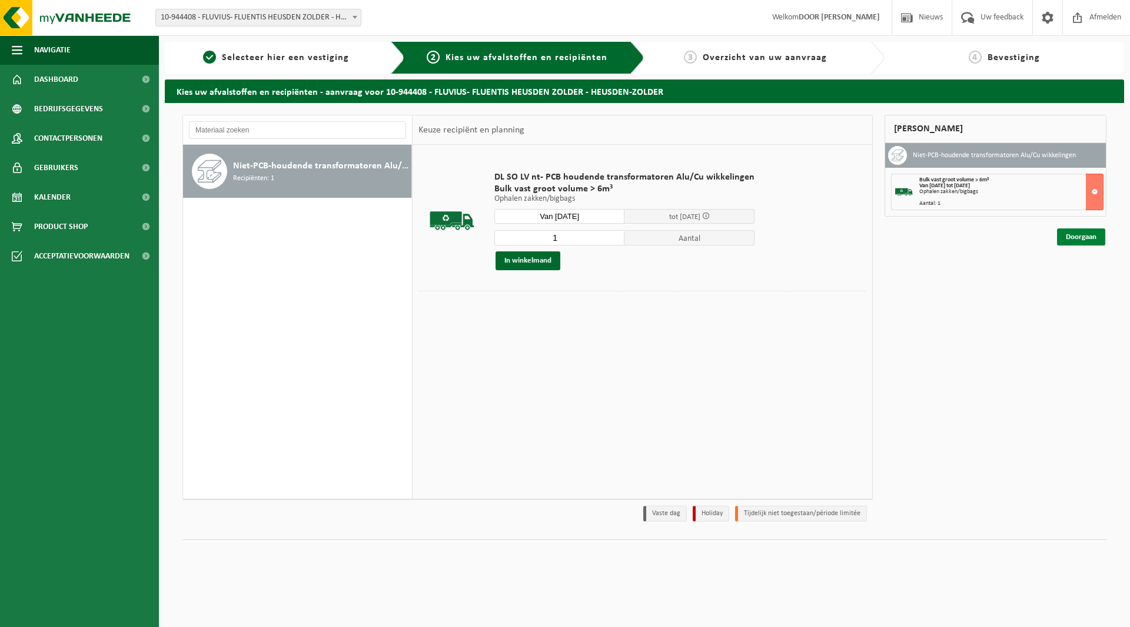
click at [1073, 240] on link "Doorgaan" at bounding box center [1081, 236] width 48 height 17
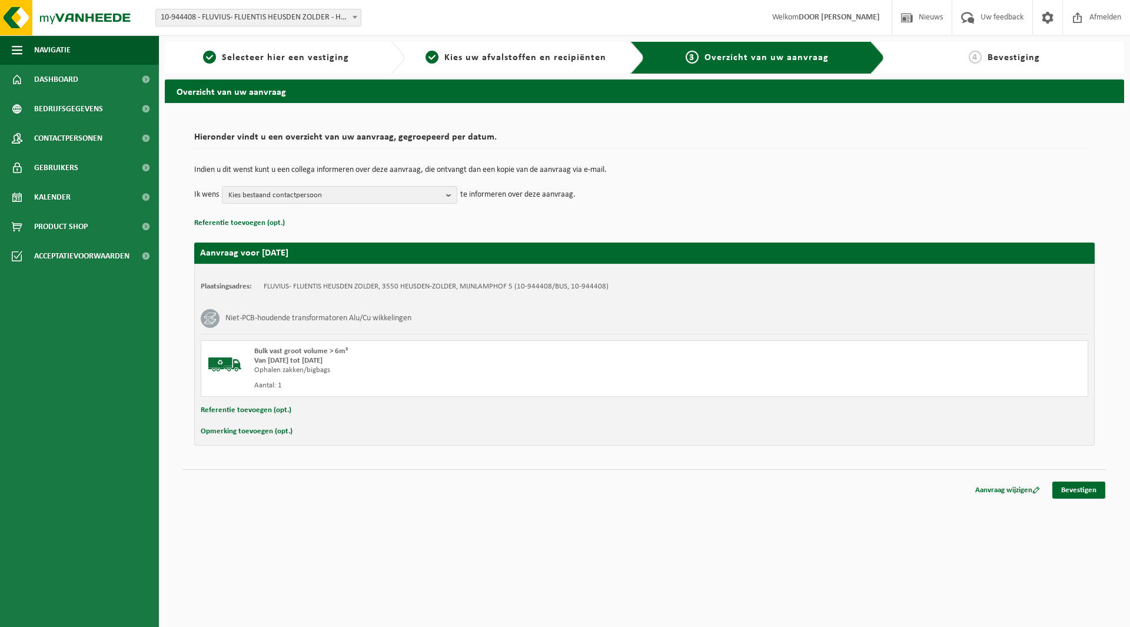
click at [271, 413] on button "Referentie toevoegen (opt.)" at bounding box center [246, 410] width 91 height 15
click at [370, 406] on input "text" at bounding box center [667, 412] width 818 height 18
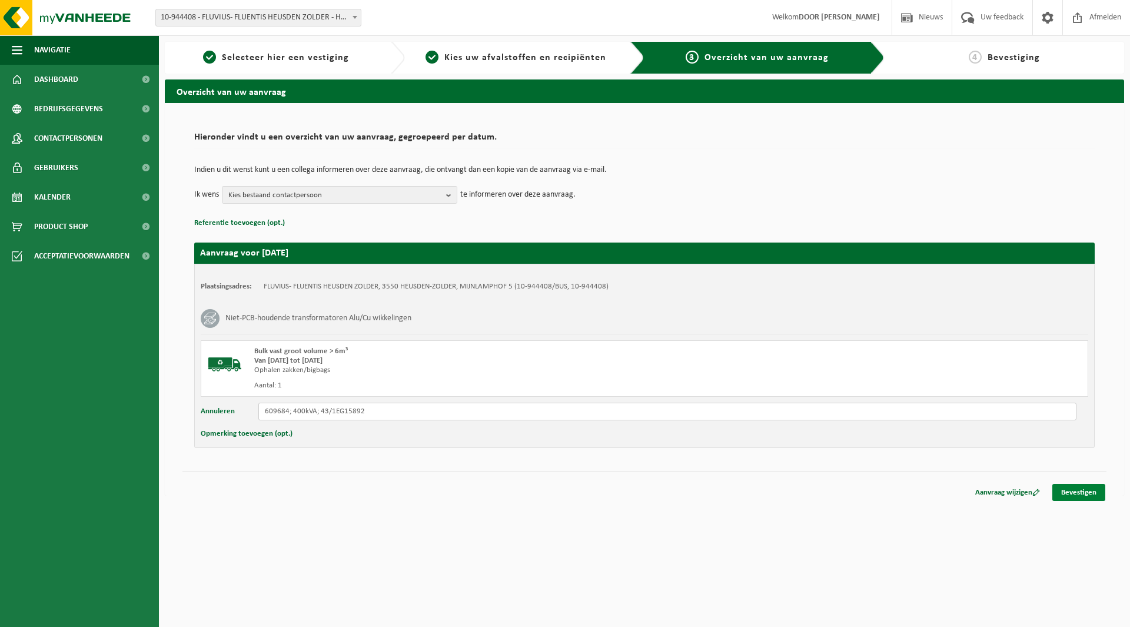
type input "609684; 400kVA; 43/1EG15892"
click at [1065, 487] on link "Bevestigen" at bounding box center [1078, 492] width 53 height 17
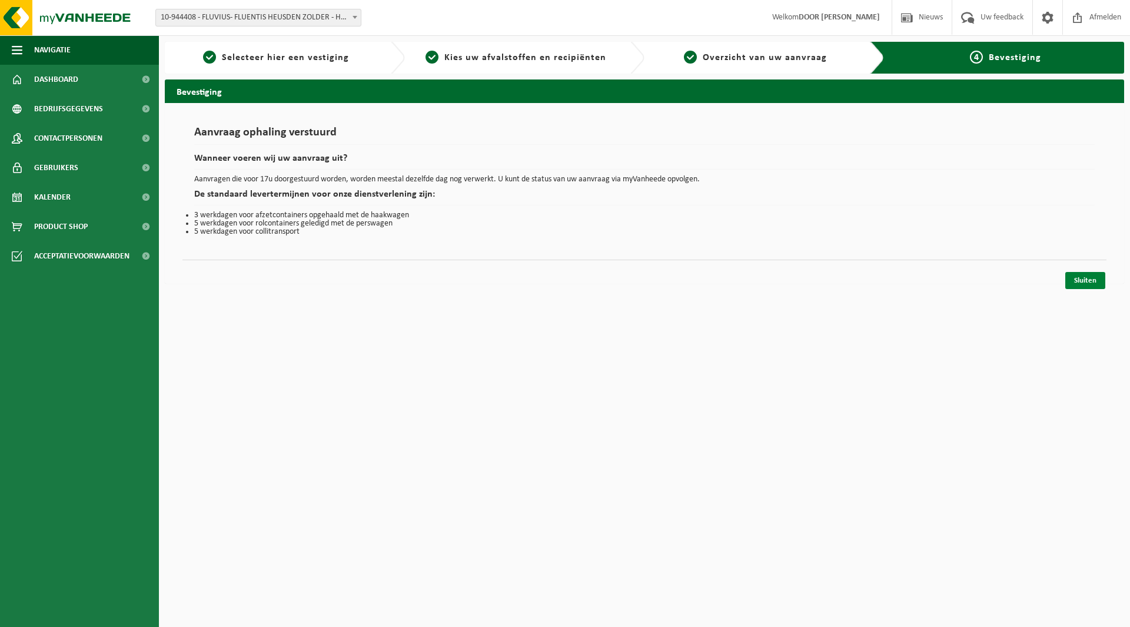
click at [1073, 283] on link "Sluiten" at bounding box center [1085, 280] width 40 height 17
